Goal: Task Accomplishment & Management: Use online tool/utility

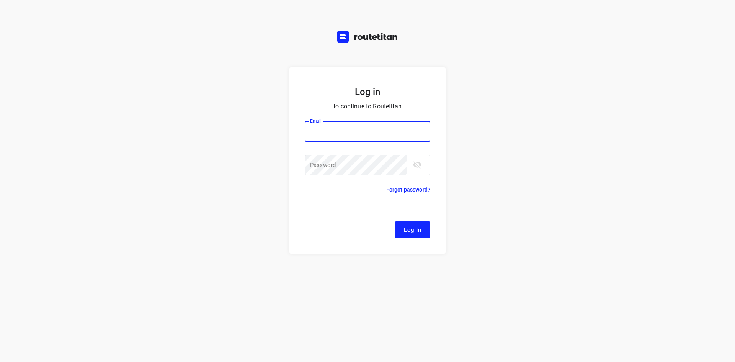
click at [356, 130] on input "email" at bounding box center [368, 131] width 126 height 21
click at [395, 221] on button "Log In" at bounding box center [413, 229] width 36 height 17
type input "[EMAIL_ADDRESS][DOMAIN_NAME]"
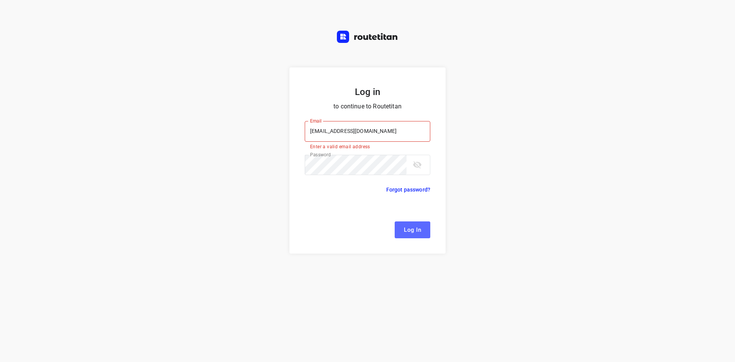
click at [421, 235] on button "Log In" at bounding box center [413, 229] width 36 height 17
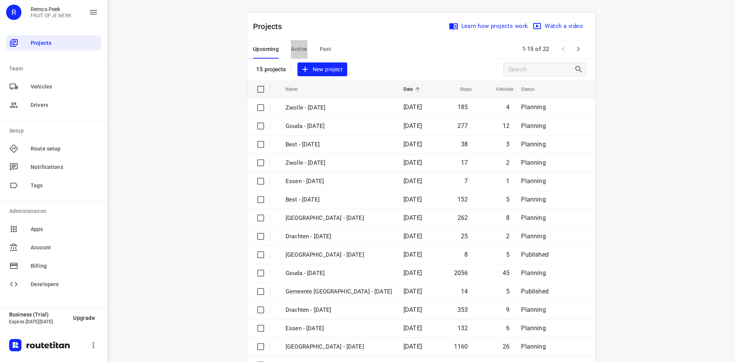
click at [302, 45] on span "Active" at bounding box center [299, 49] width 16 height 10
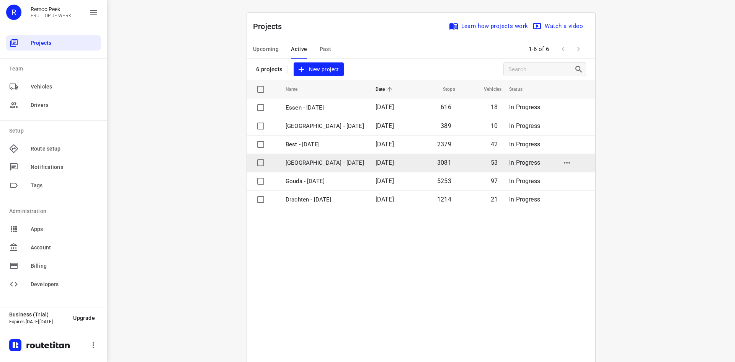
click at [278, 166] on td "[GEOGRAPHIC_DATA] - [DATE]" at bounding box center [323, 162] width 91 height 18
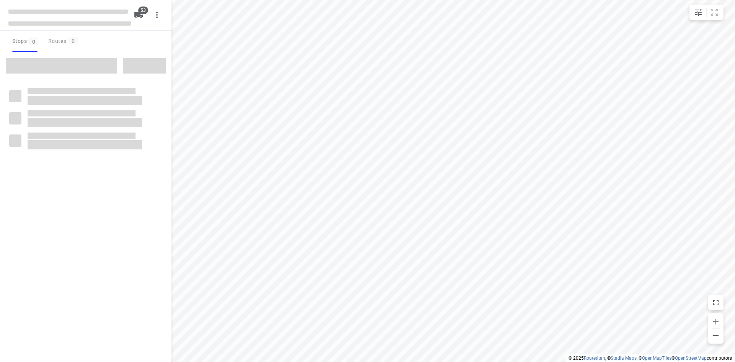
checkbox input "true"
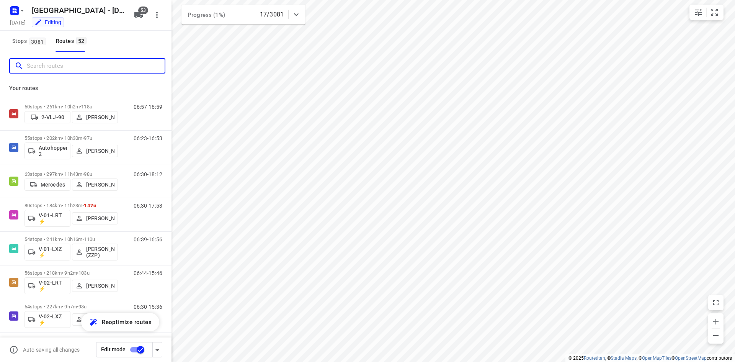
click at [78, 67] on input "Search routes" at bounding box center [96, 66] width 138 height 12
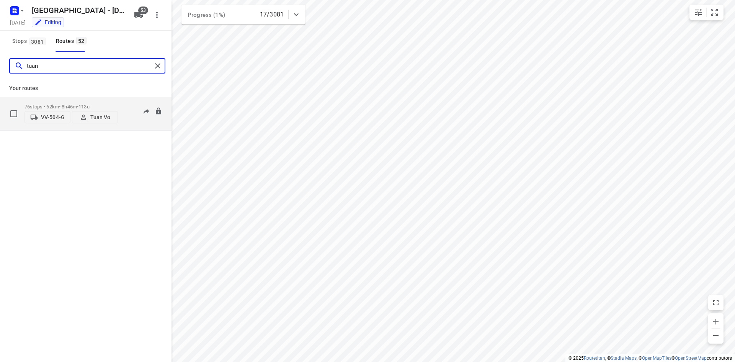
type input "tuan"
click at [67, 108] on p "76 stops • 62km • 8h46m • 113u" at bounding box center [70, 107] width 93 height 6
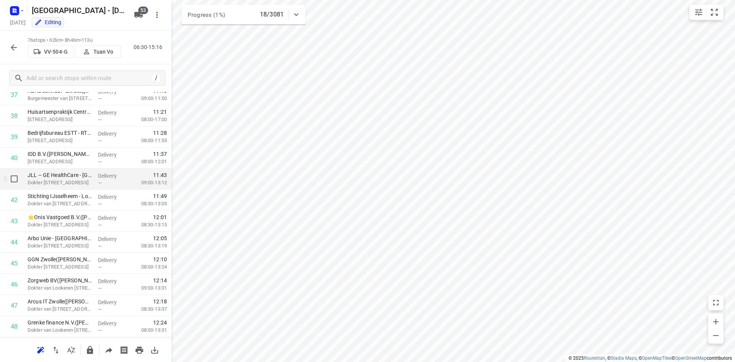
scroll to position [766, 0]
